Goal: Information Seeking & Learning: Learn about a topic

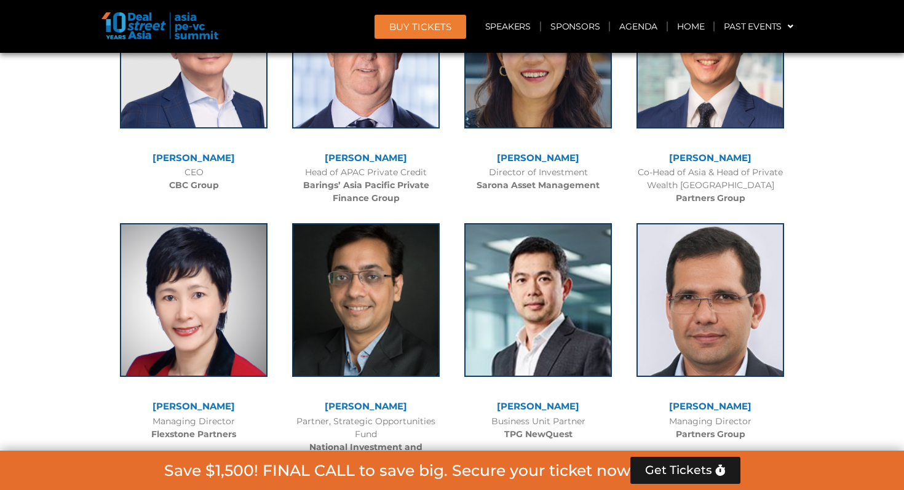
scroll to position [2261, 0]
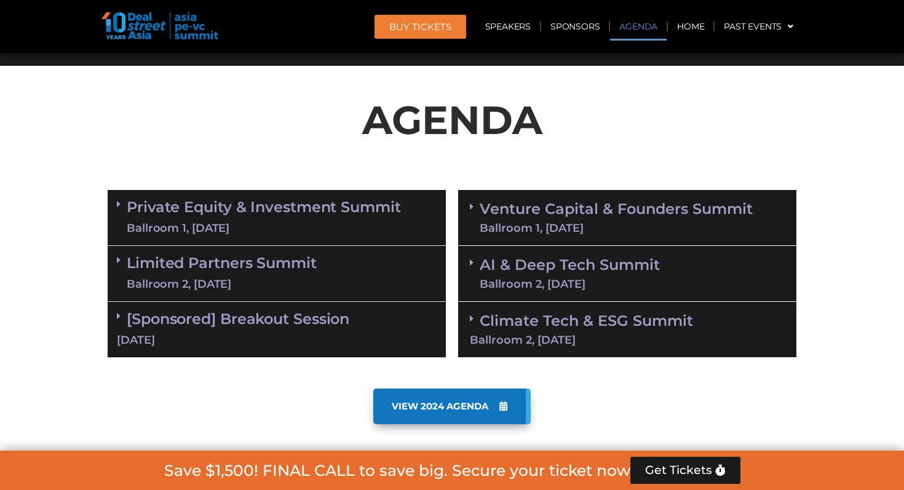
scroll to position [636, 0]
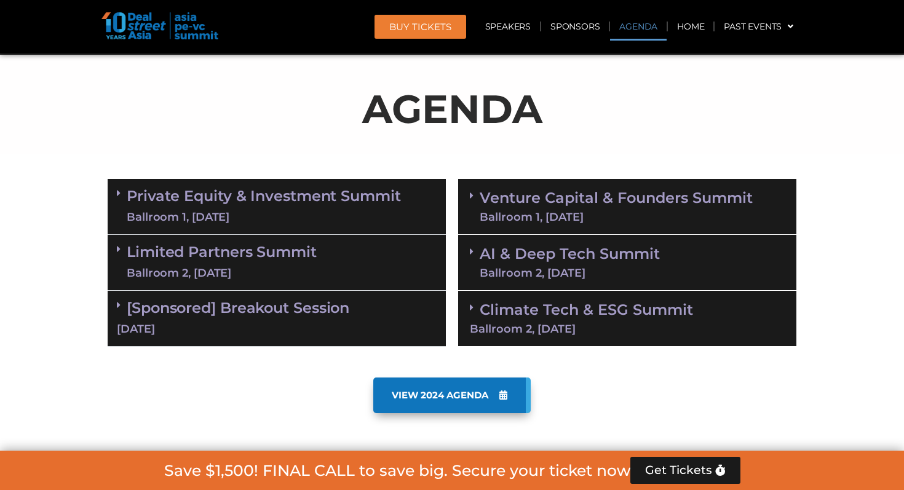
click at [378, 221] on div "Ballroom 1, [DATE]" at bounding box center [264, 217] width 274 height 15
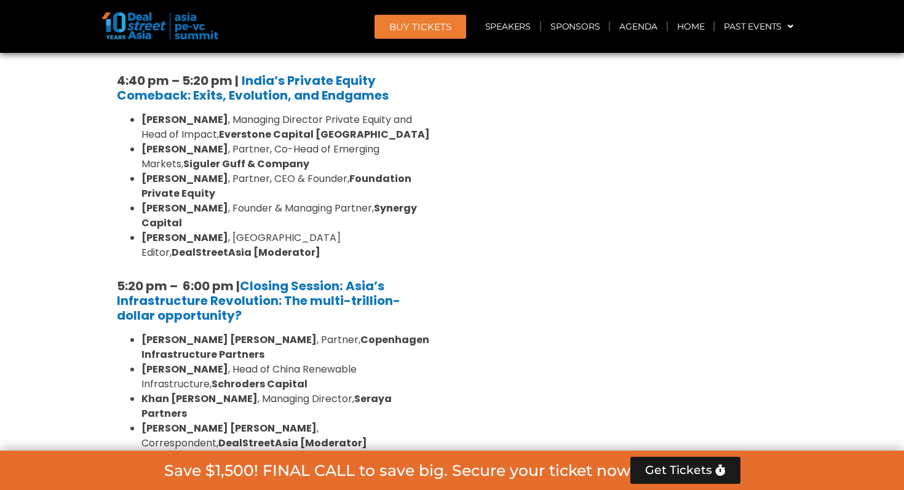
scroll to position [2386, 0]
click at [347, 470] on div "Limited Partners [GEOGRAPHIC_DATA] 2, [DATE]" at bounding box center [277, 498] width 338 height 56
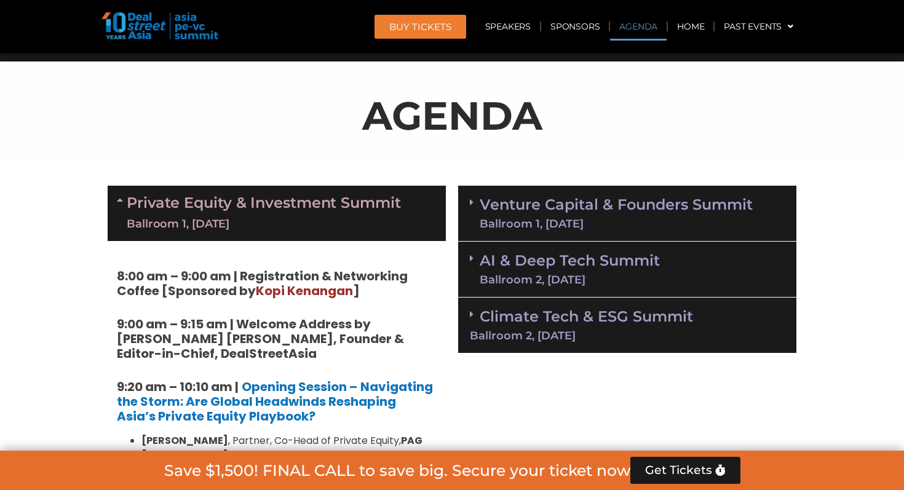
scroll to position [676, 0]
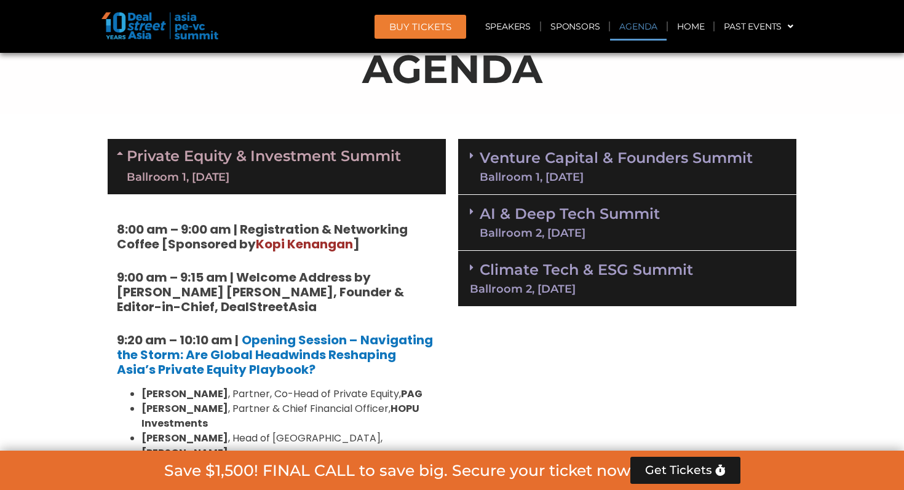
click at [505, 156] on link "Venture Capital & Founders​ Summit Ballroom 1, 11 Sept" at bounding box center [616, 167] width 273 height 32
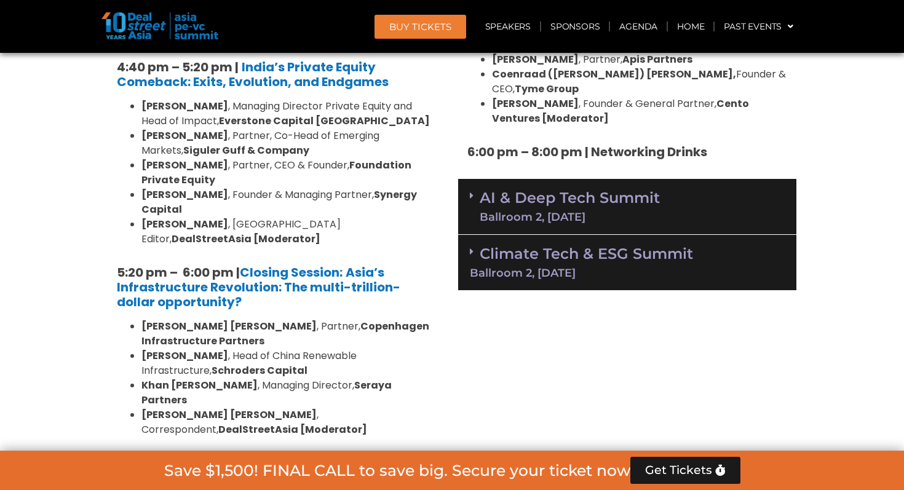
scroll to position [2400, 0]
